Goal: Transaction & Acquisition: Purchase product/service

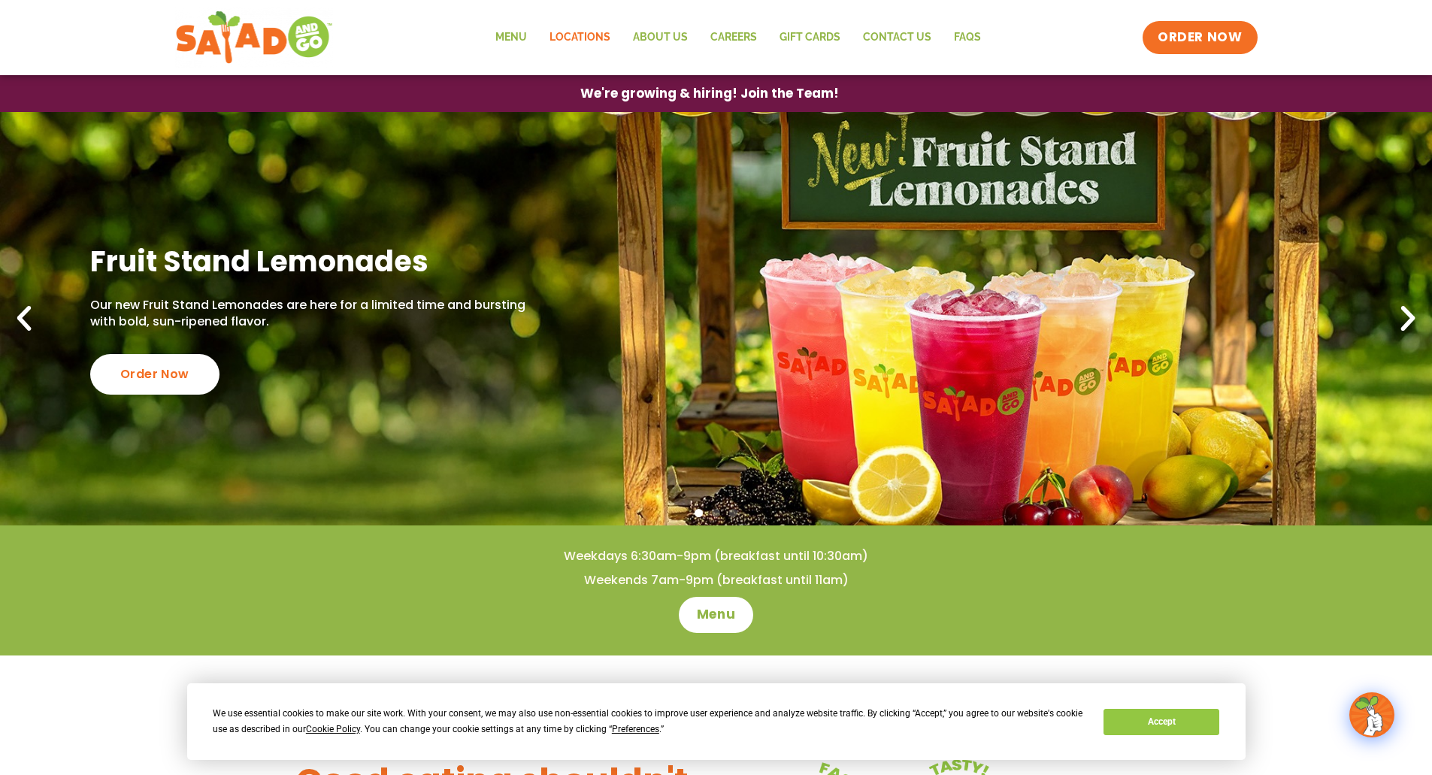
click at [595, 32] on link "Locations" at bounding box center [579, 37] width 83 height 35
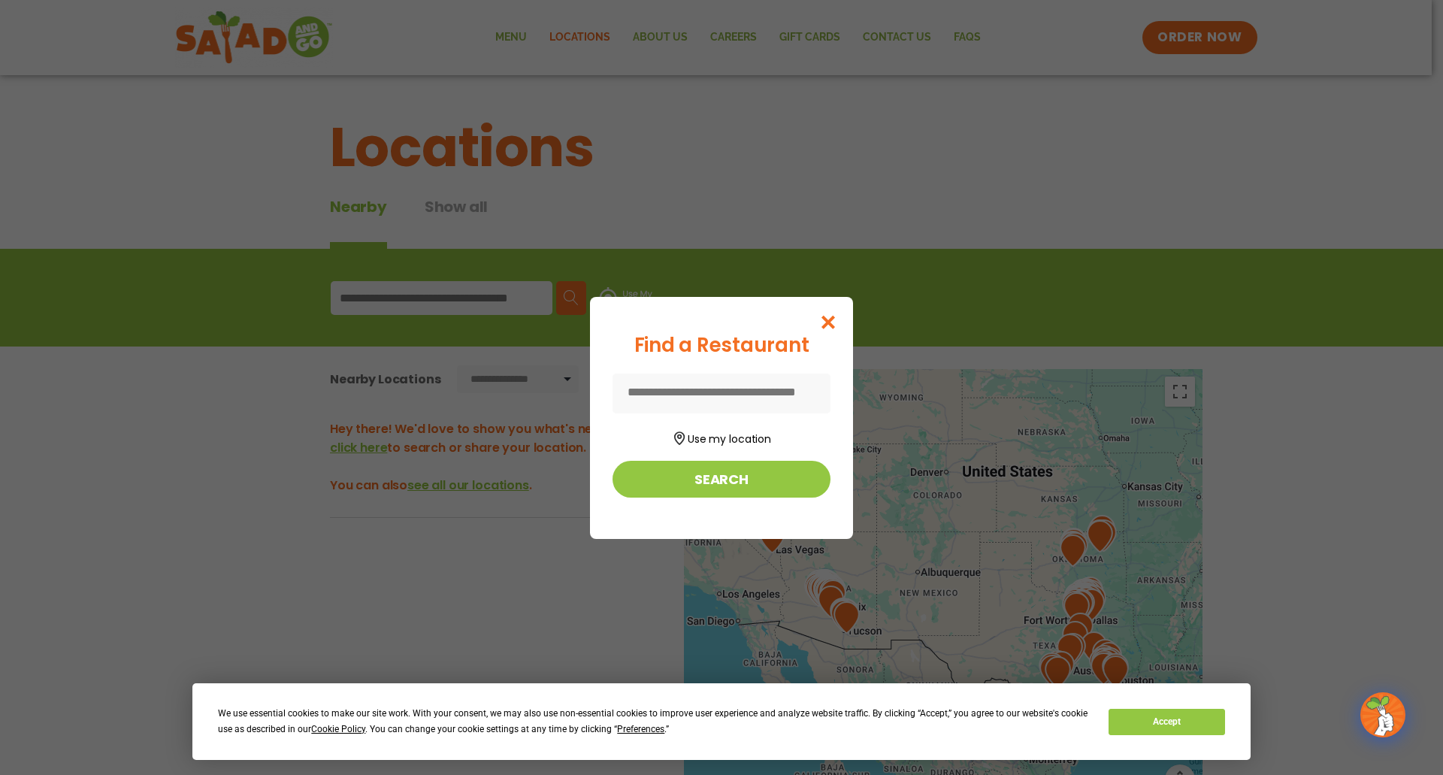
click at [697, 395] on input at bounding box center [721, 394] width 218 height 40
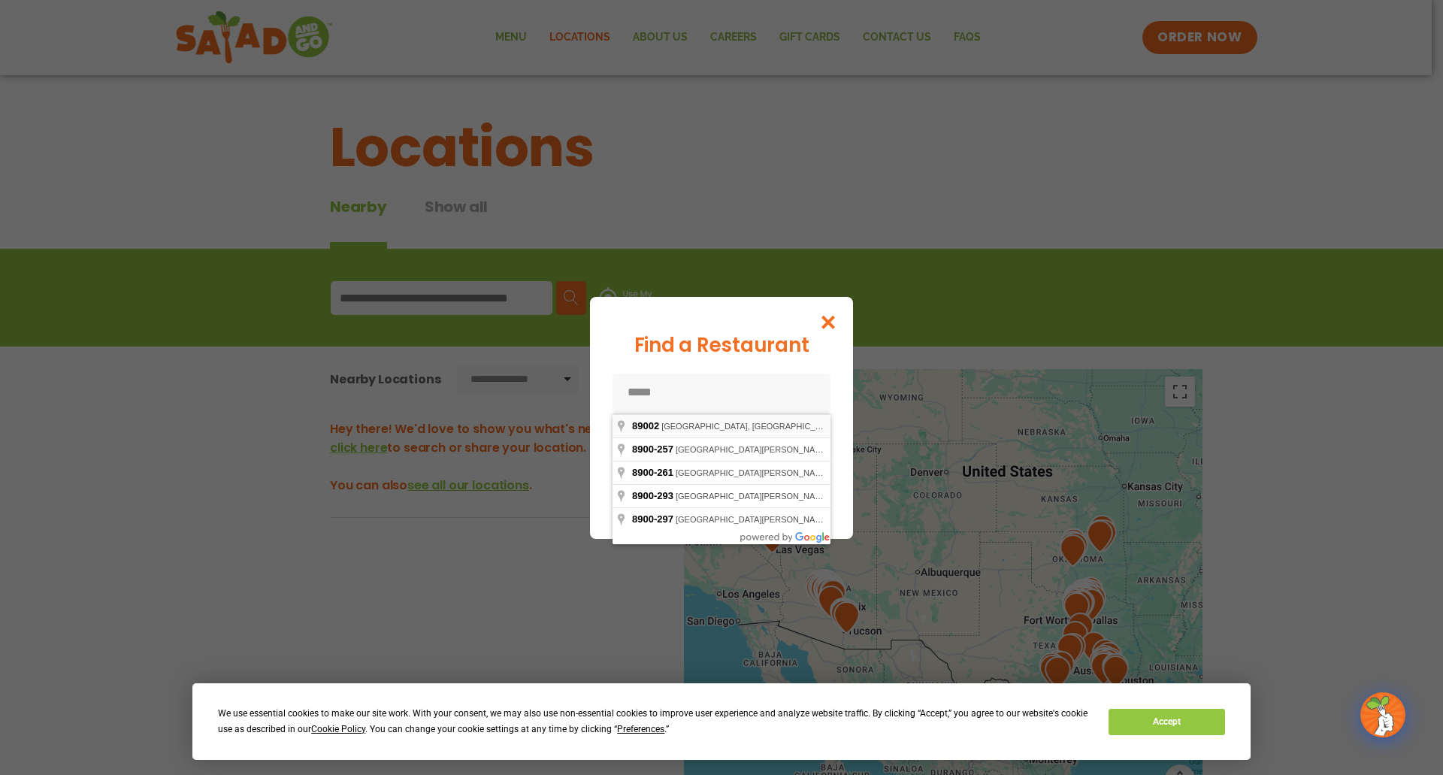
type input "**********"
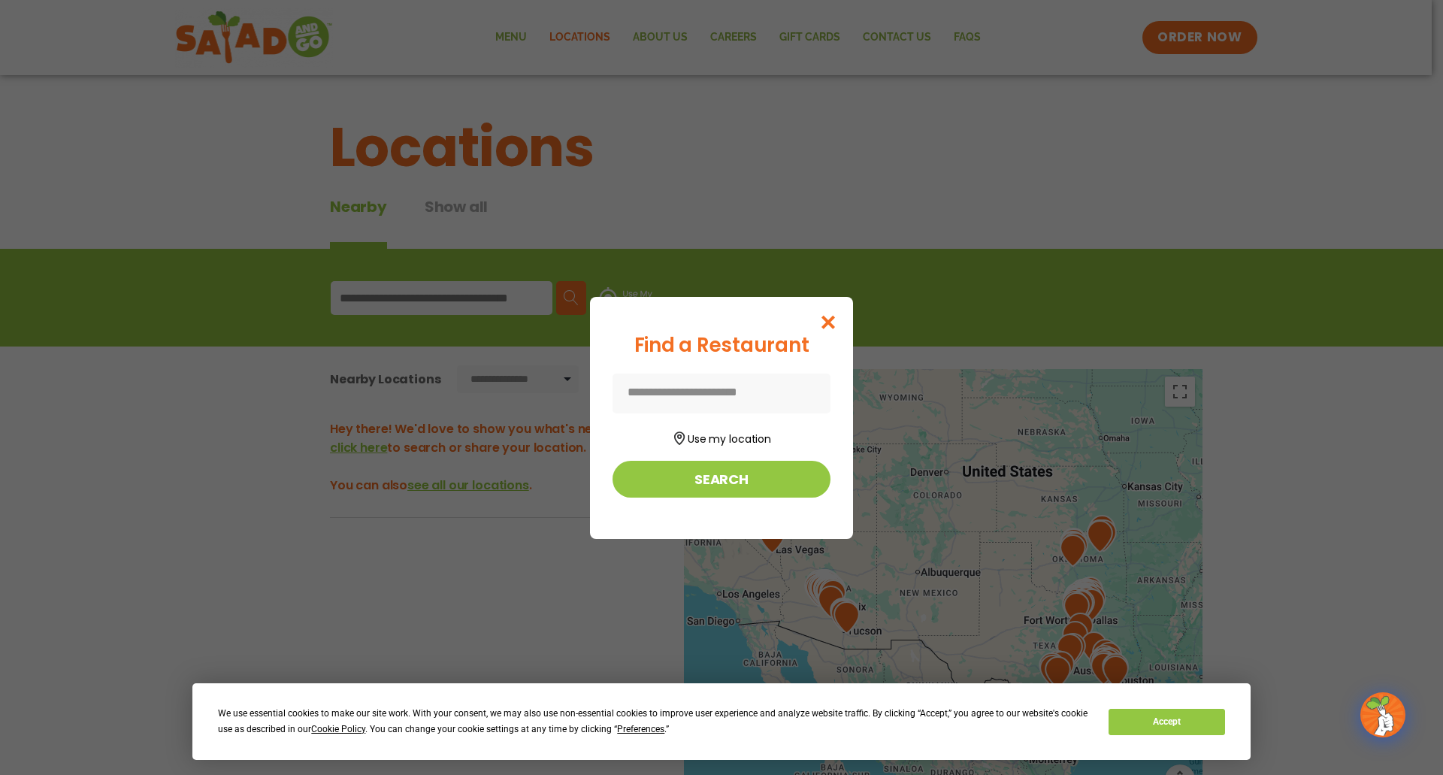
type input "**********"
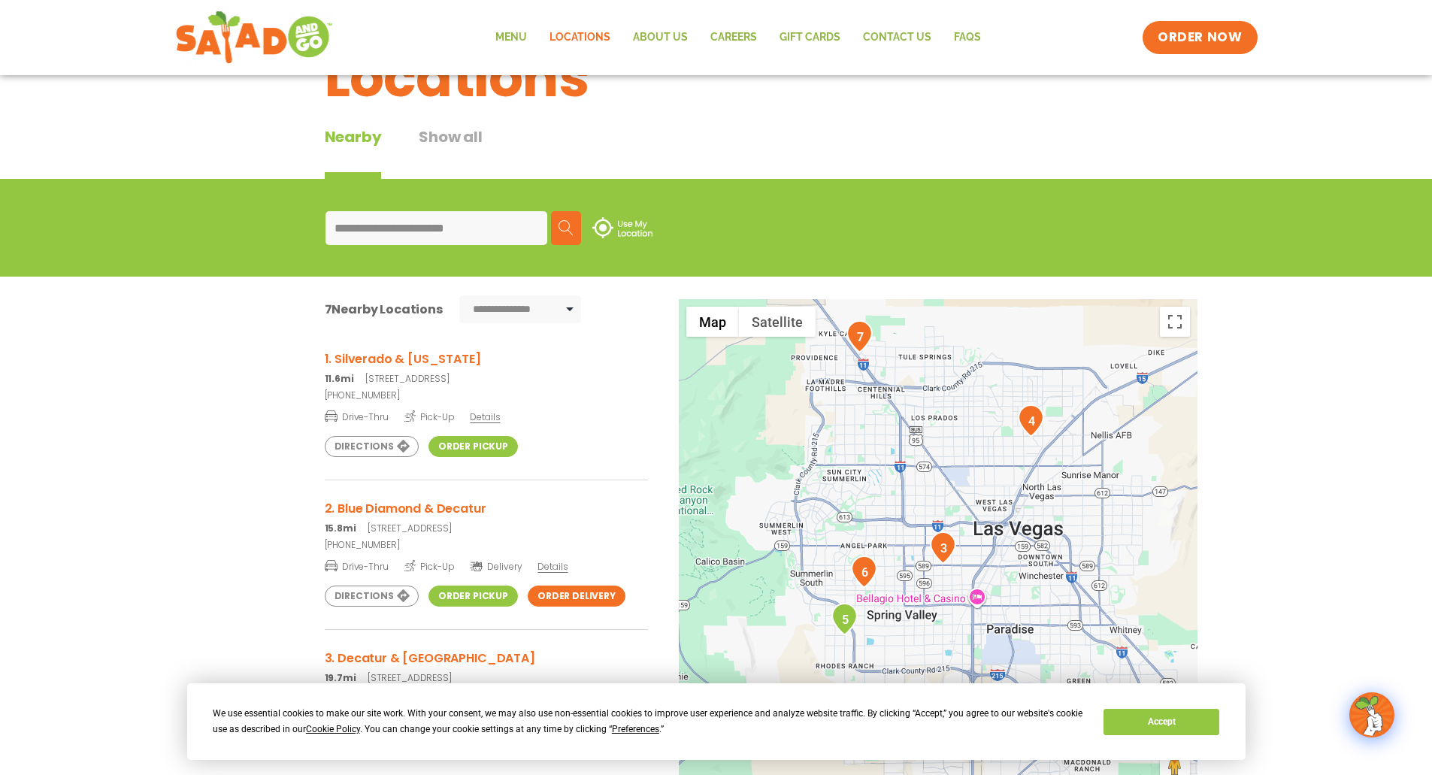
scroll to position [65, 0]
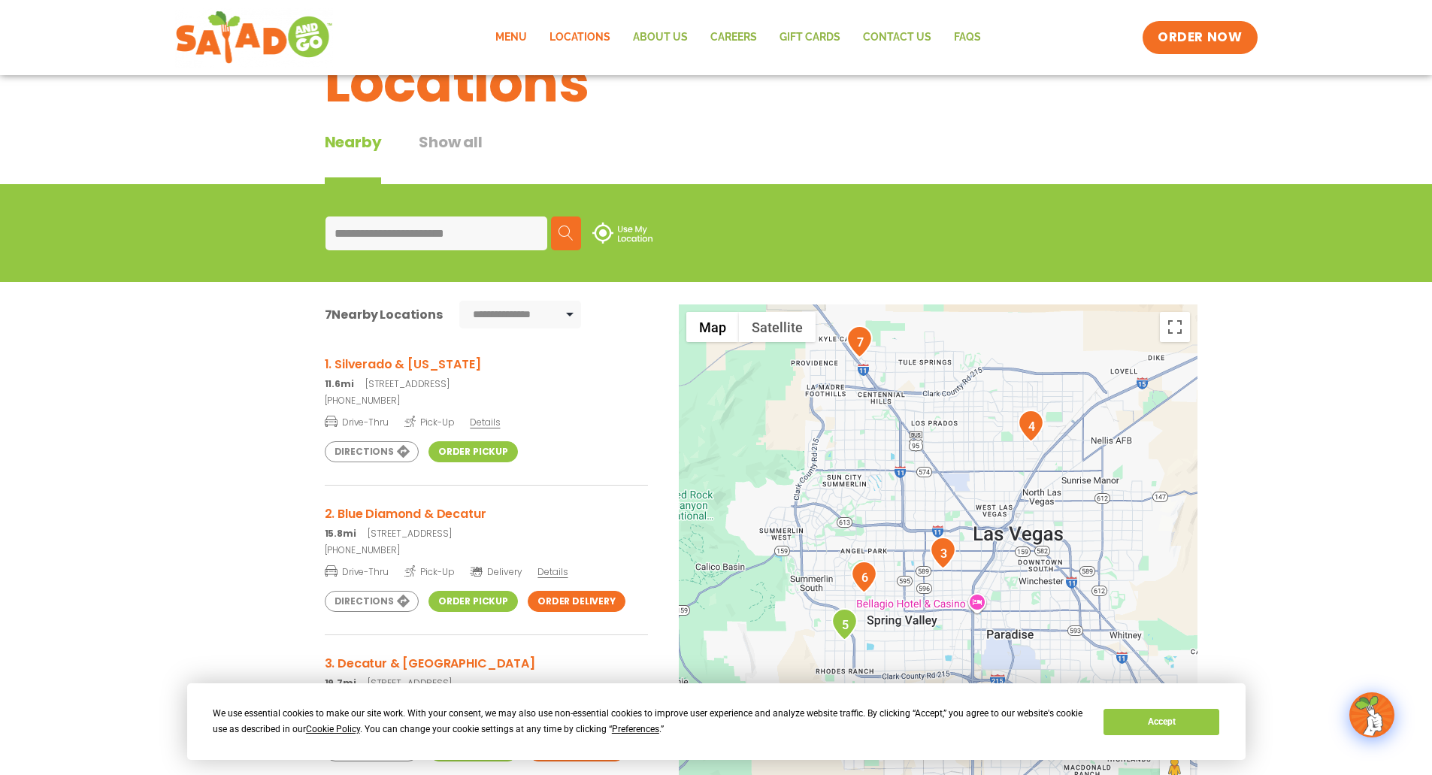
click at [516, 43] on link "Menu" at bounding box center [511, 37] width 54 height 35
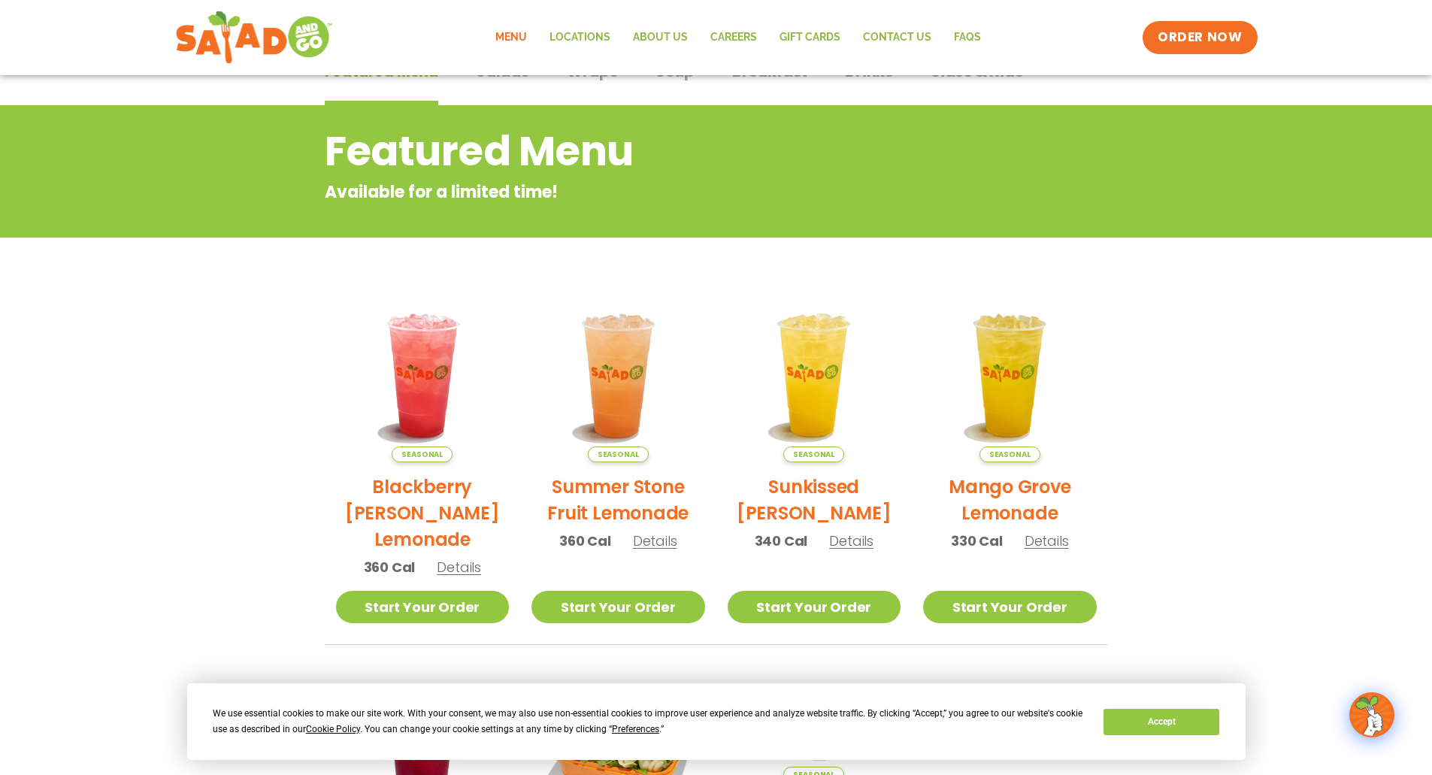
scroll to position [39, 0]
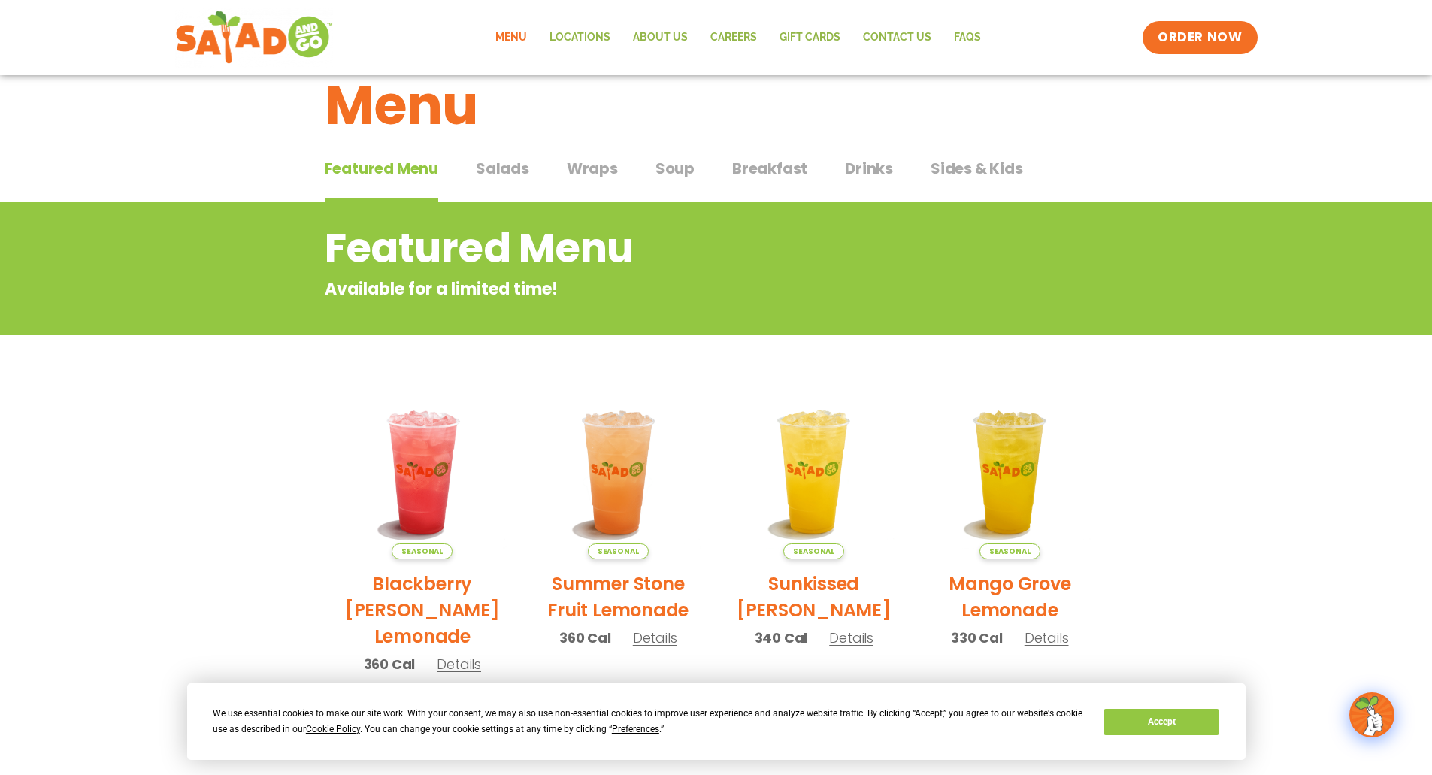
click at [512, 165] on span "Salads" at bounding box center [502, 168] width 53 height 23
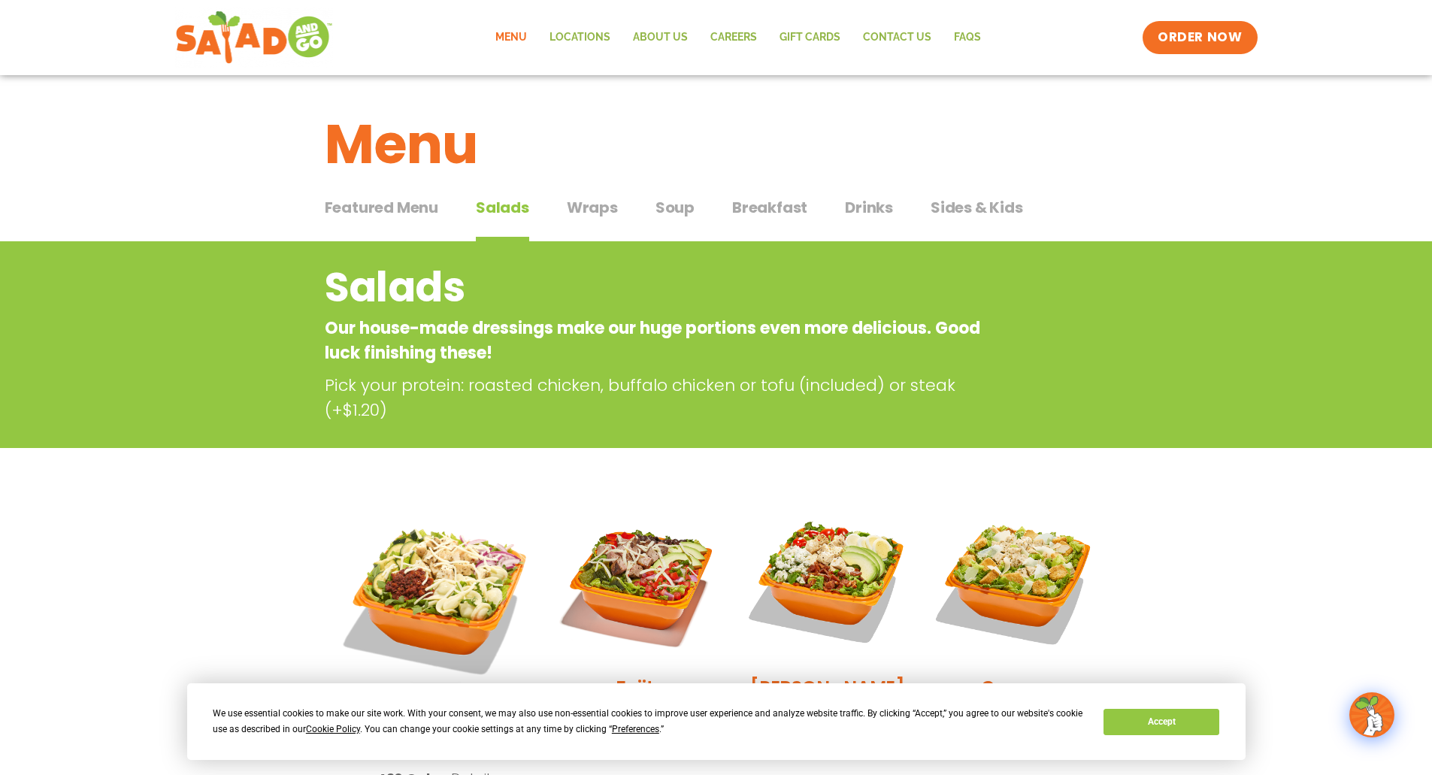
click at [595, 207] on span "Wraps" at bounding box center [592, 207] width 51 height 23
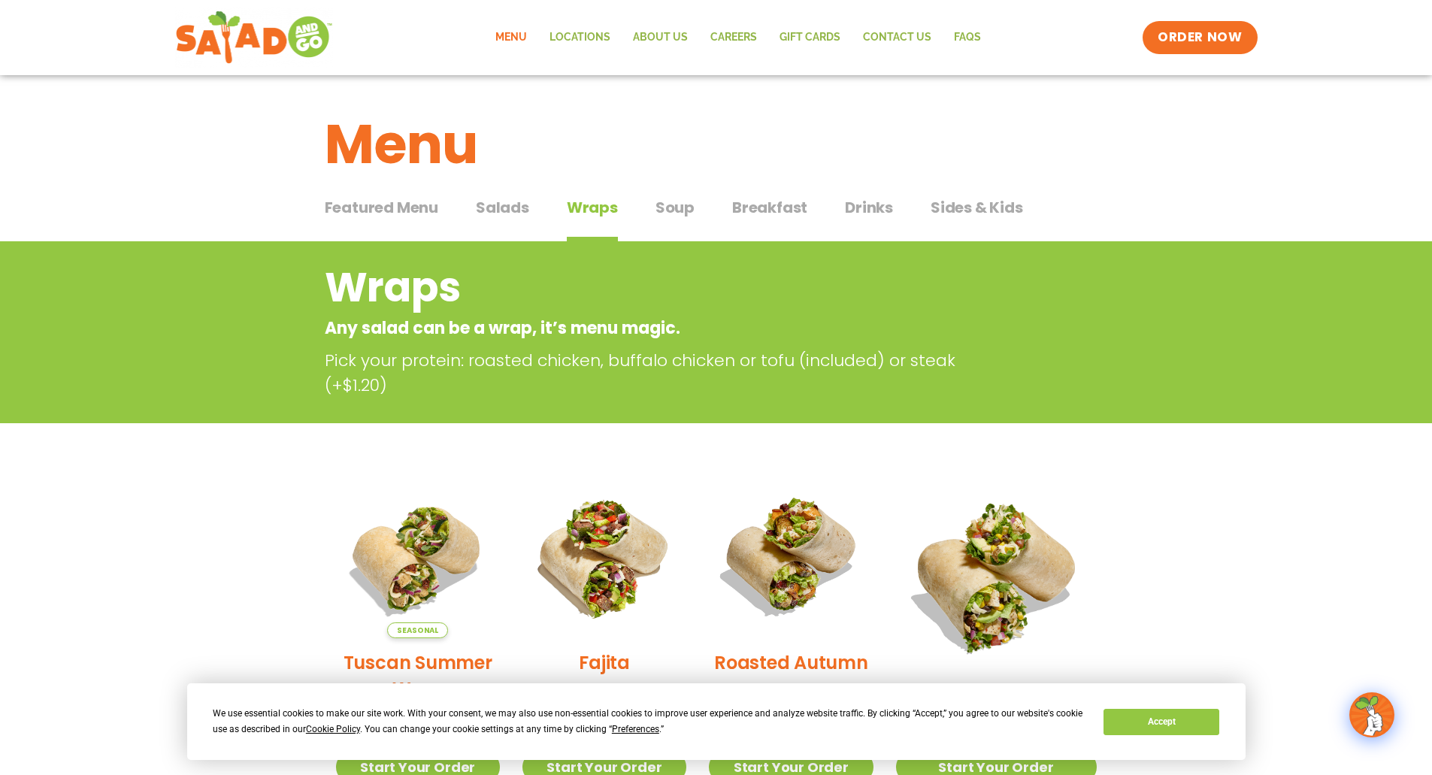
click at [675, 207] on span "Soup" at bounding box center [674, 207] width 39 height 23
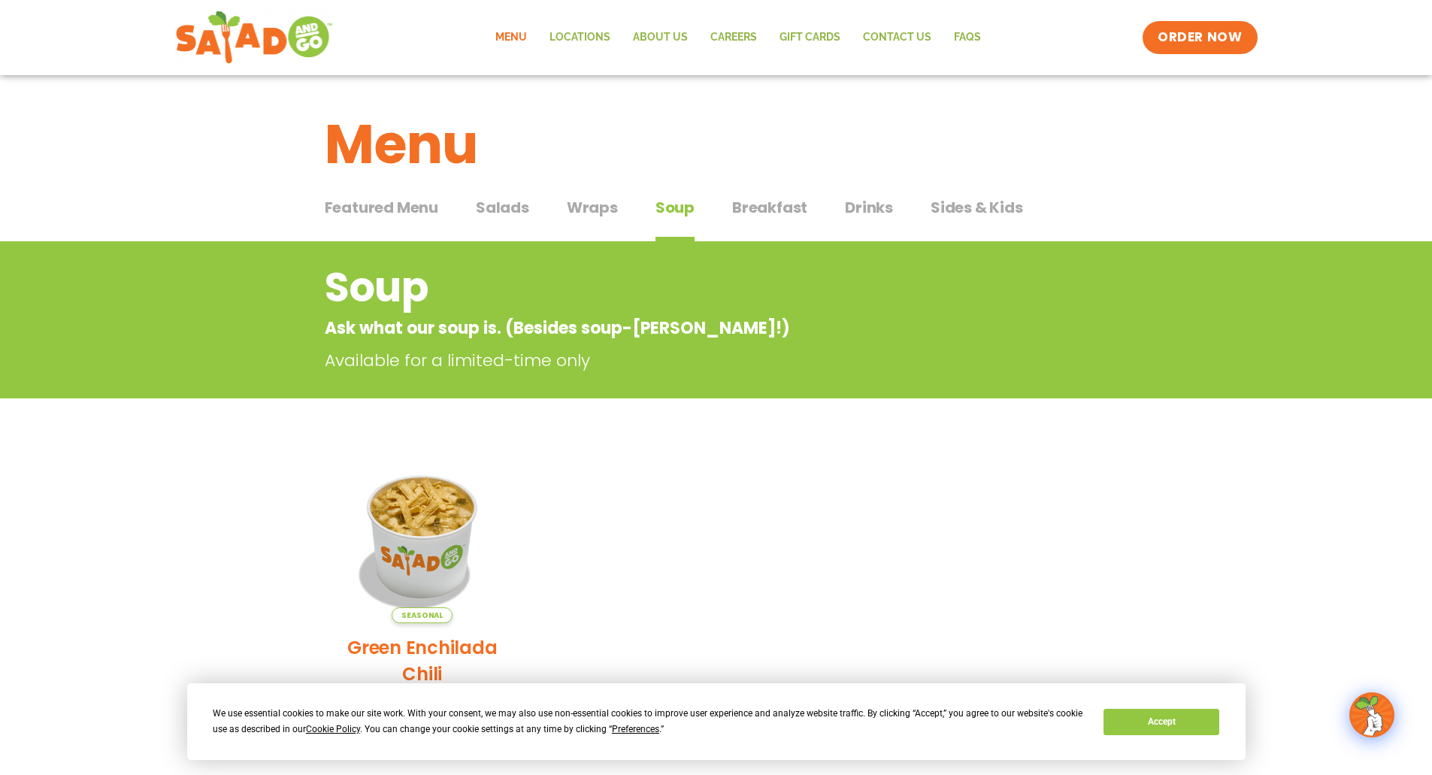
click at [758, 210] on span "Breakfast" at bounding box center [769, 207] width 75 height 23
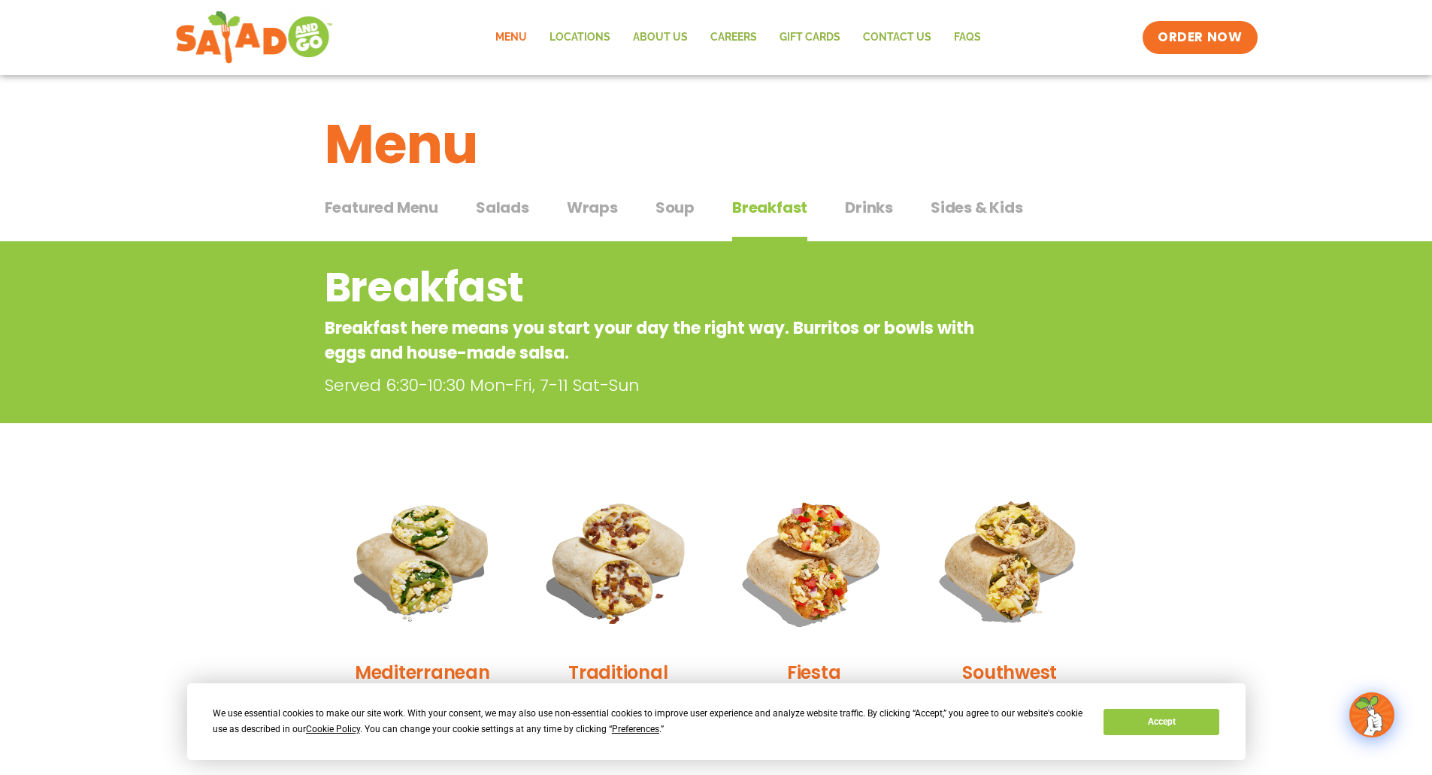
click at [503, 212] on span "Salads" at bounding box center [502, 207] width 53 height 23
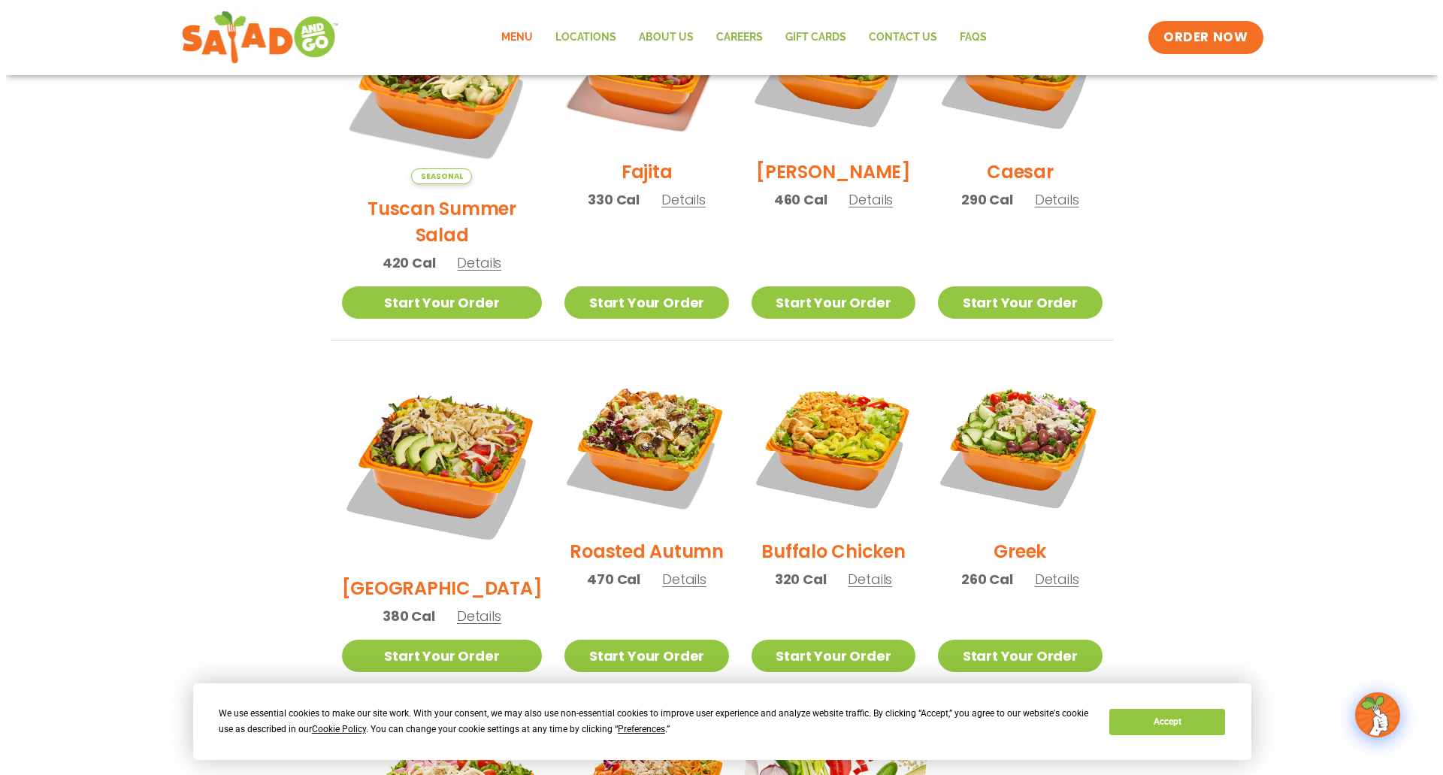
scroll to position [827, 0]
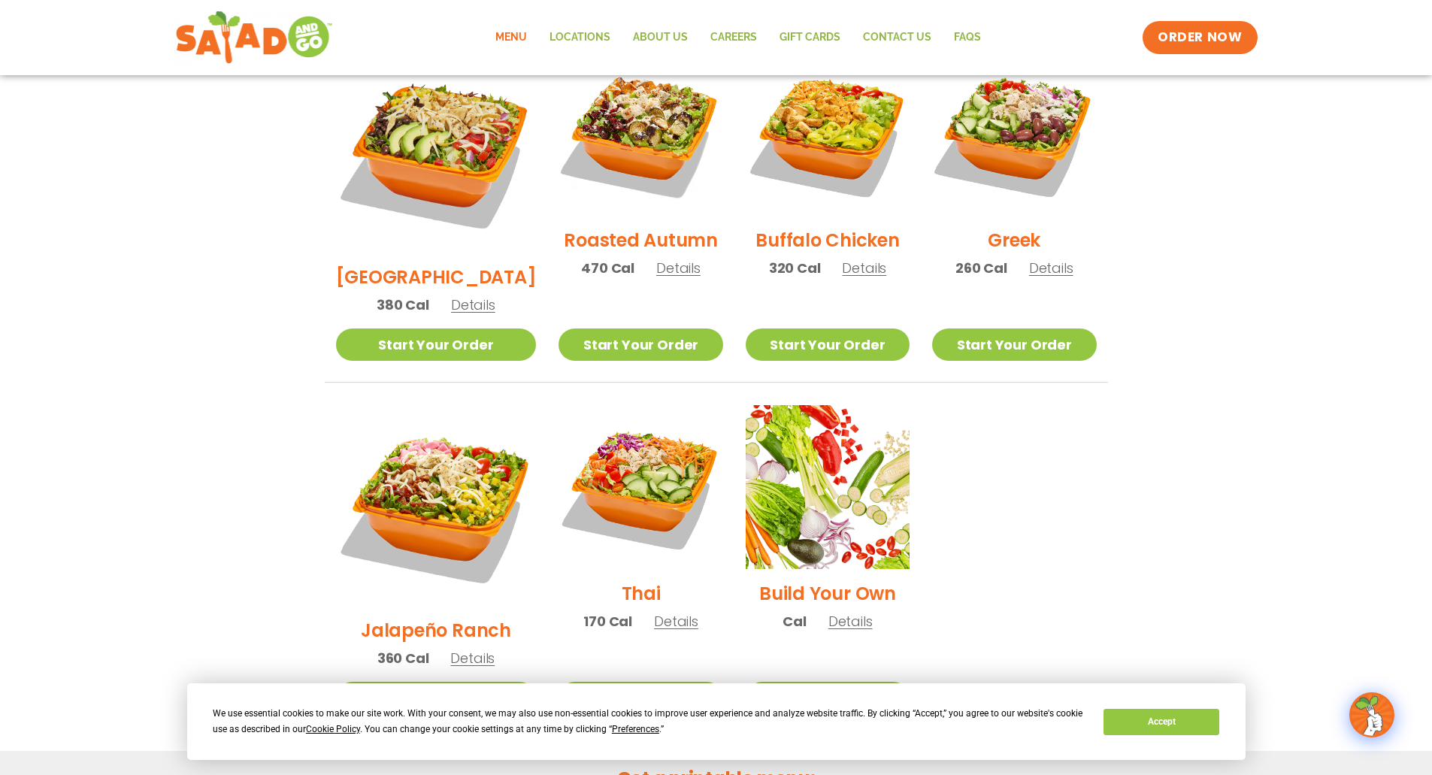
click at [822, 580] on h2 "Build Your Own" at bounding box center [827, 593] width 137 height 26
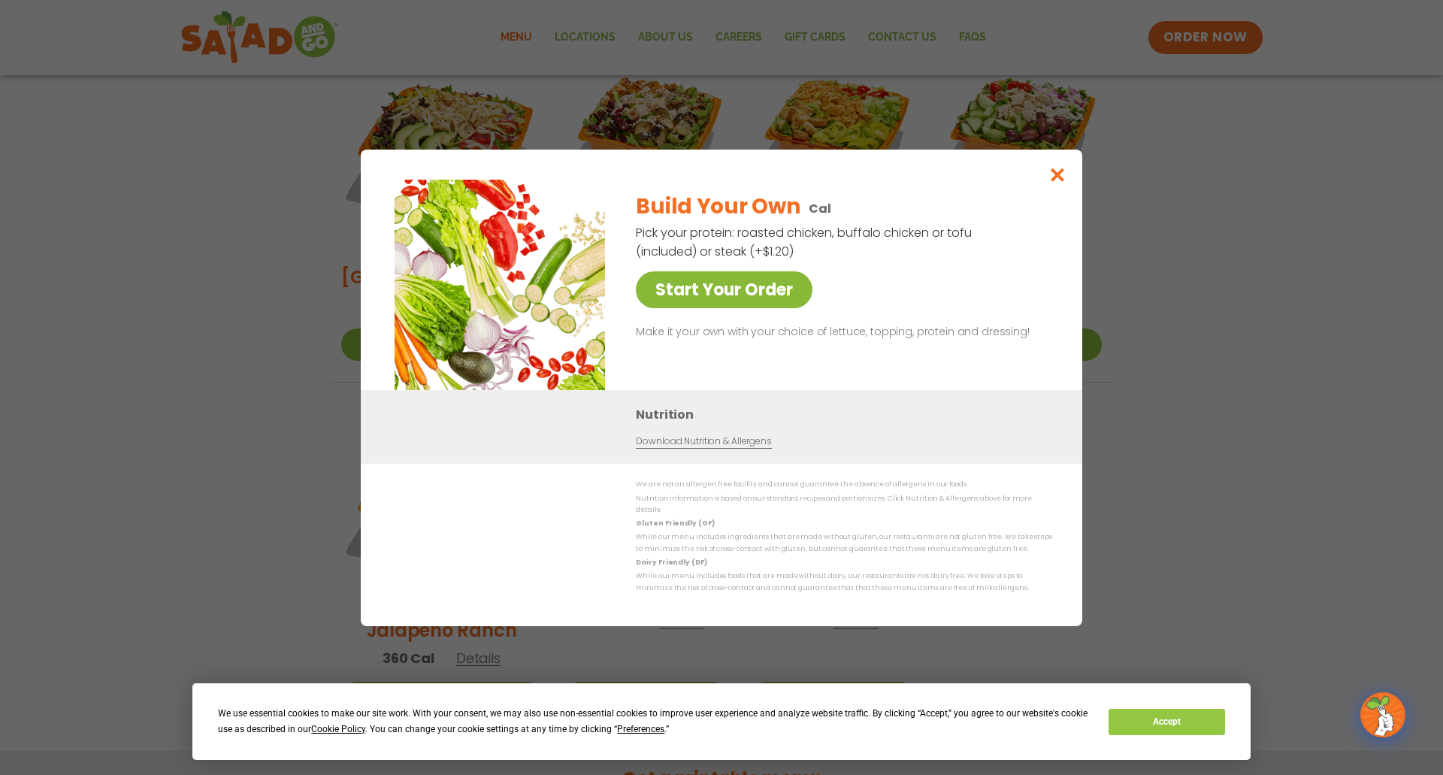
click at [785, 284] on link "Start Your Order" at bounding box center [724, 289] width 177 height 37
